Goal: Information Seeking & Learning: Understand process/instructions

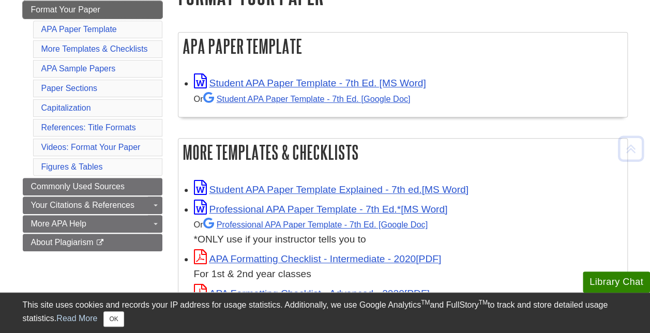
scroll to position [182, 0]
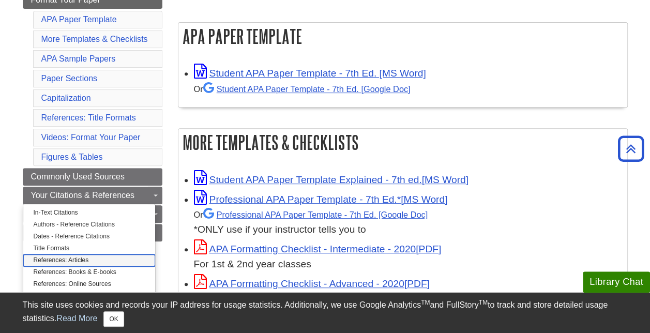
click at [76, 254] on link "References: Articles" at bounding box center [89, 260] width 132 height 12
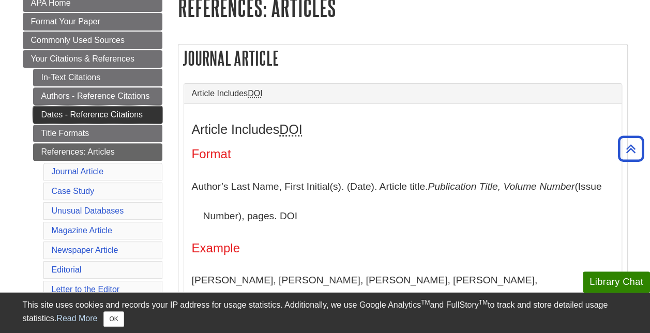
scroll to position [312, 0]
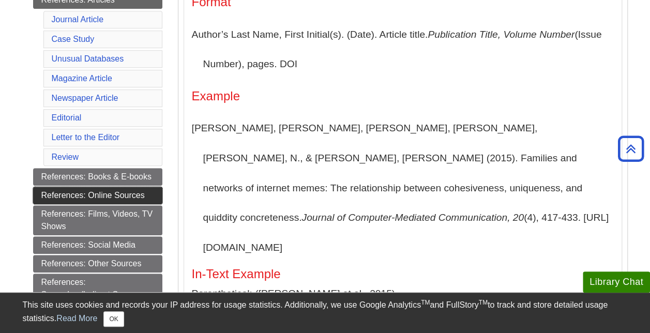
click at [97, 187] on link "References: Online Sources" at bounding box center [97, 196] width 129 height 18
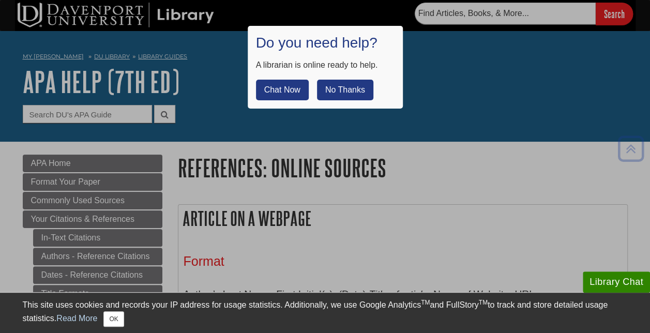
click at [345, 90] on button "No Thanks" at bounding box center [345, 90] width 56 height 21
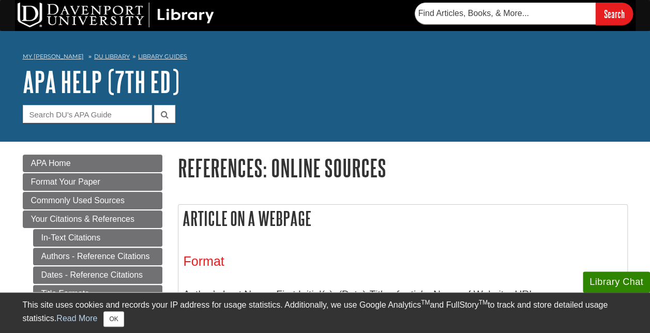
click at [320, 53] on nav "My Davenport DU Library Library Guides APA APA Help (7th Ed) References: Online…" at bounding box center [325, 58] width 605 height 17
